Goal: Task Accomplishment & Management: Manage account settings

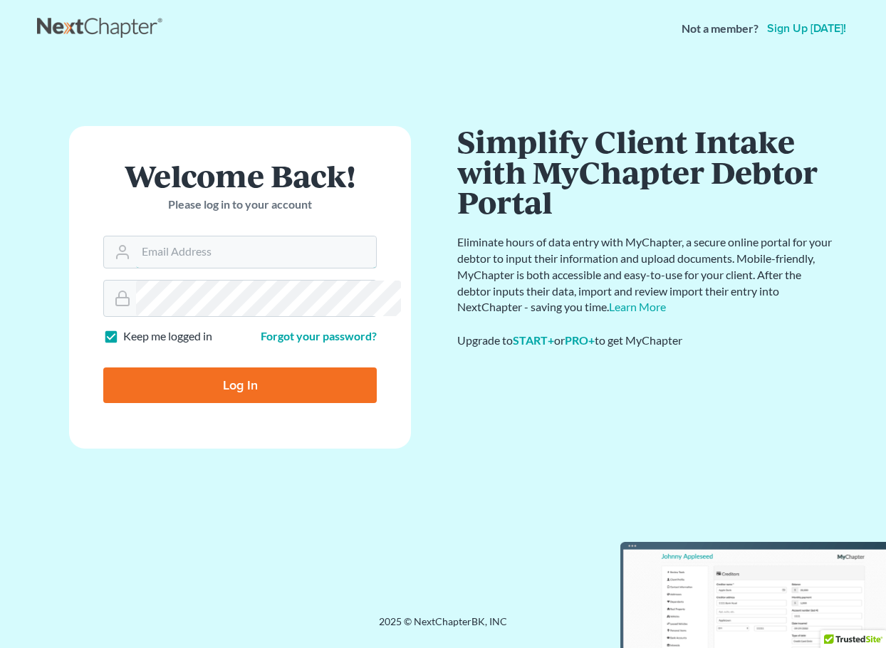
type input "[EMAIL_ADDRESS][DOMAIN_NAME]"
click at [274, 403] on input "Log In" at bounding box center [240, 386] width 274 height 36
type input "Thinking..."
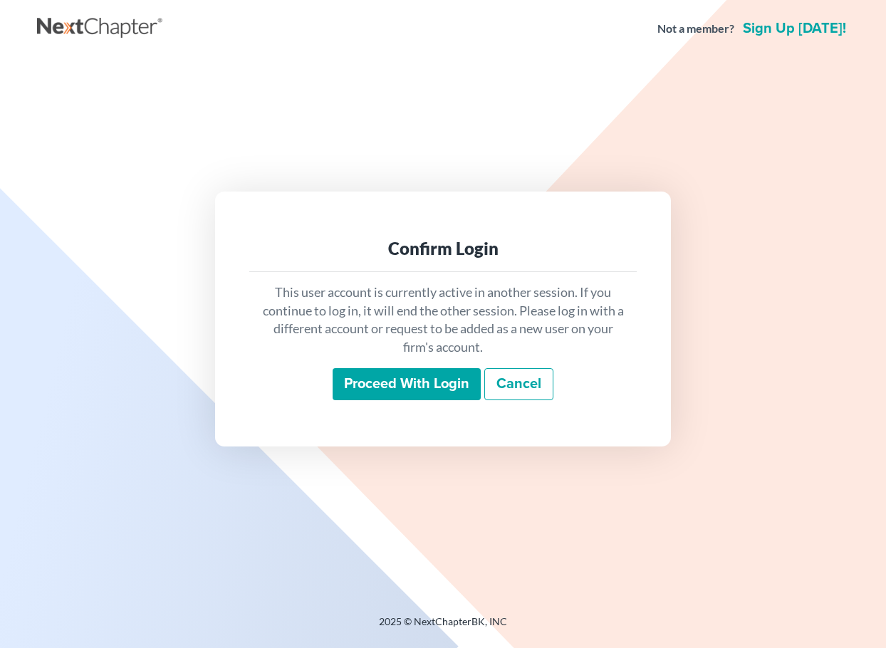
click at [527, 385] on link "Cancel" at bounding box center [519, 384] width 69 height 33
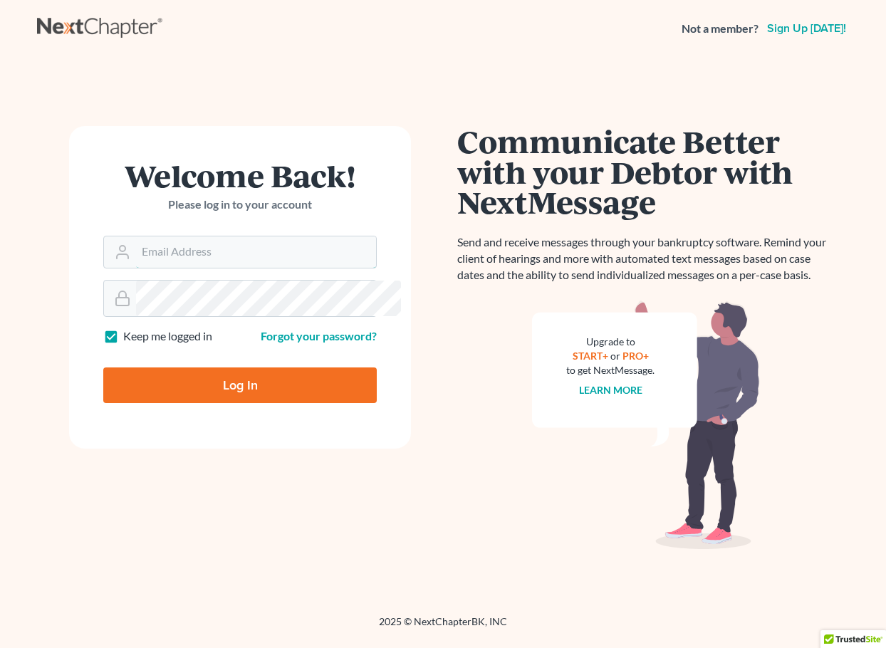
type input "[EMAIL_ADDRESS][DOMAIN_NAME]"
